Goal: Task Accomplishment & Management: Manage account settings

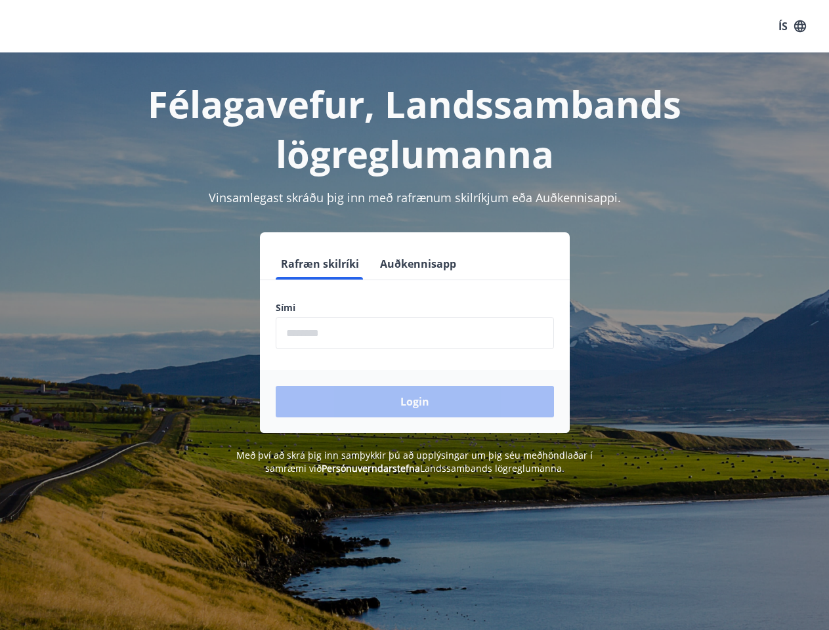
click at [414, 315] on div "Sími ​" at bounding box center [415, 325] width 278 height 48
click at [793, 26] on button "ÍS" at bounding box center [792, 26] width 42 height 24
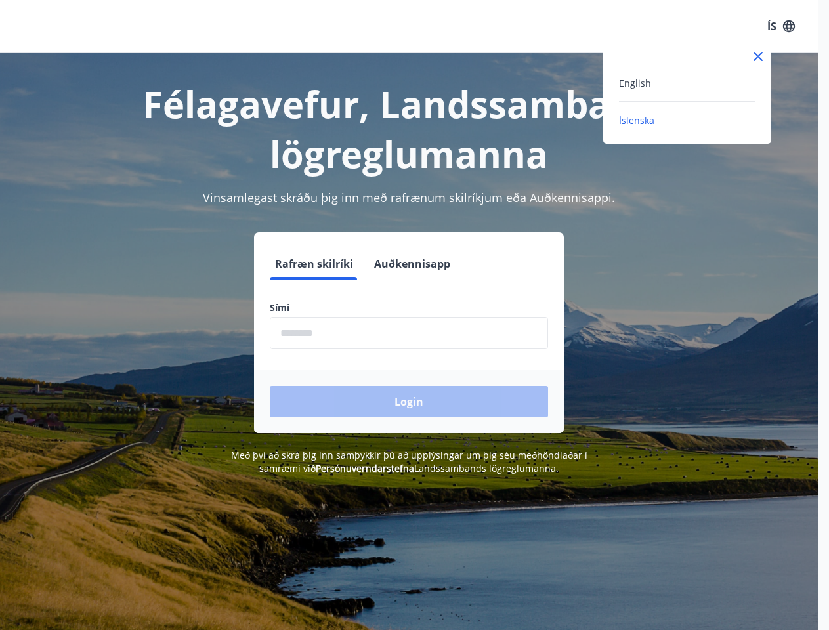
click at [319, 264] on div at bounding box center [414, 315] width 829 height 630
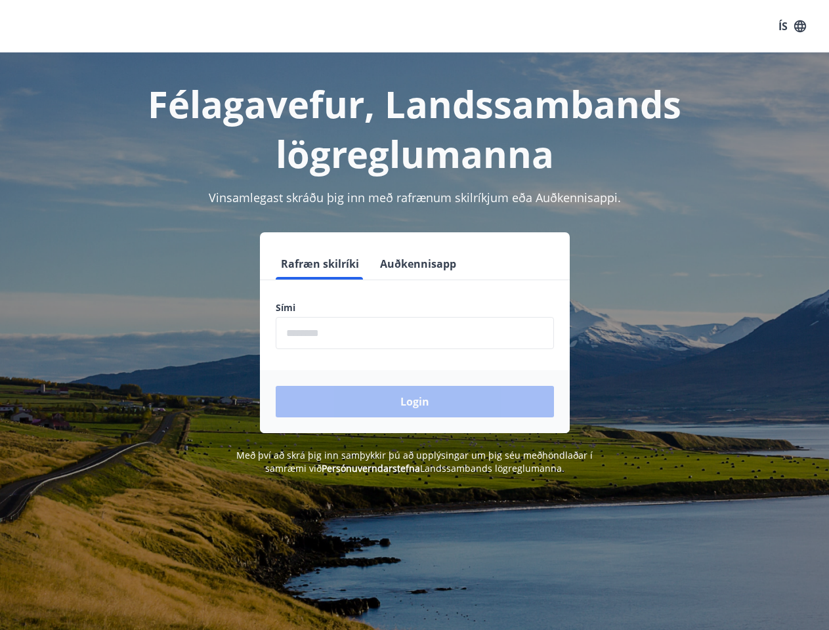
click at [416, 264] on button "Auðkennisapp" at bounding box center [418, 264] width 87 height 32
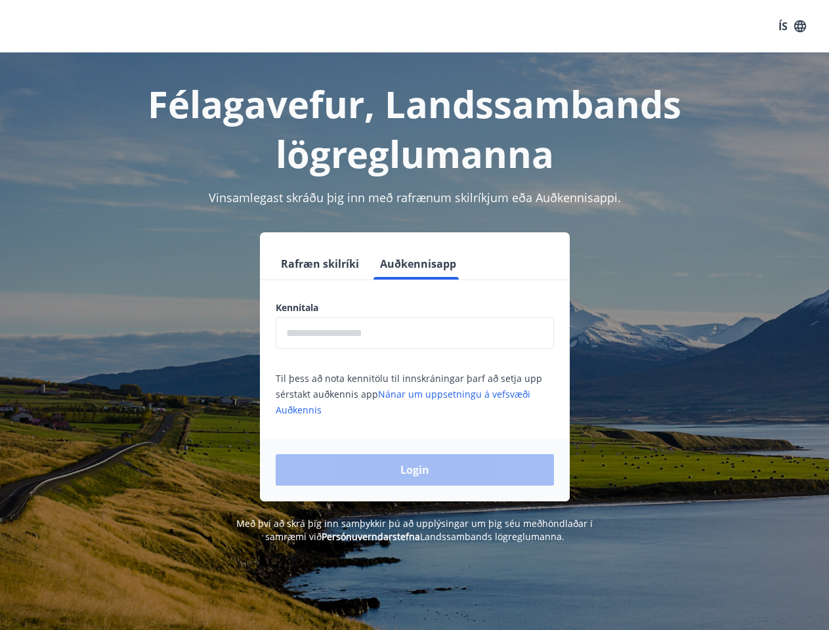
click at [415, 333] on input "text" at bounding box center [415, 333] width 278 height 32
click at [351, 468] on div "Login" at bounding box center [415, 470] width 310 height 63
